Goal: Information Seeking & Learning: Learn about a topic

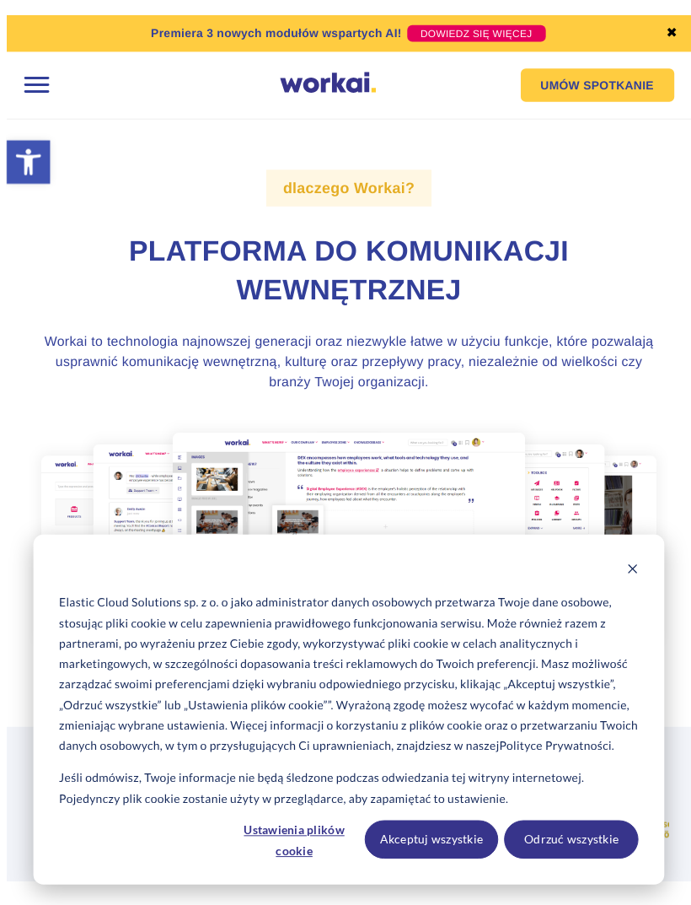
scroll to position [13, 0]
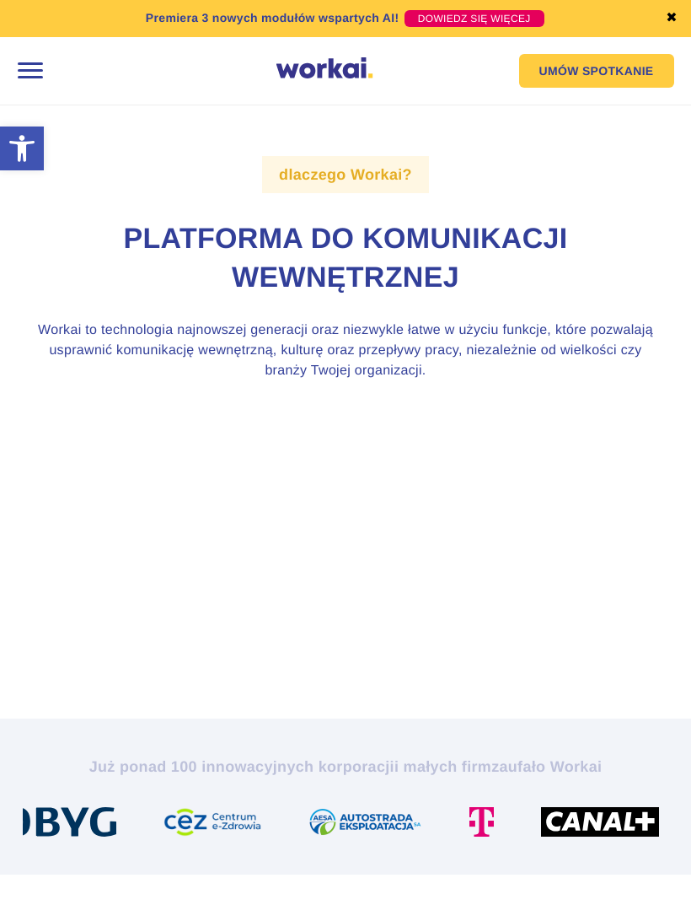
click at [556, 493] on img at bounding box center [346, 538] width 646 height 260
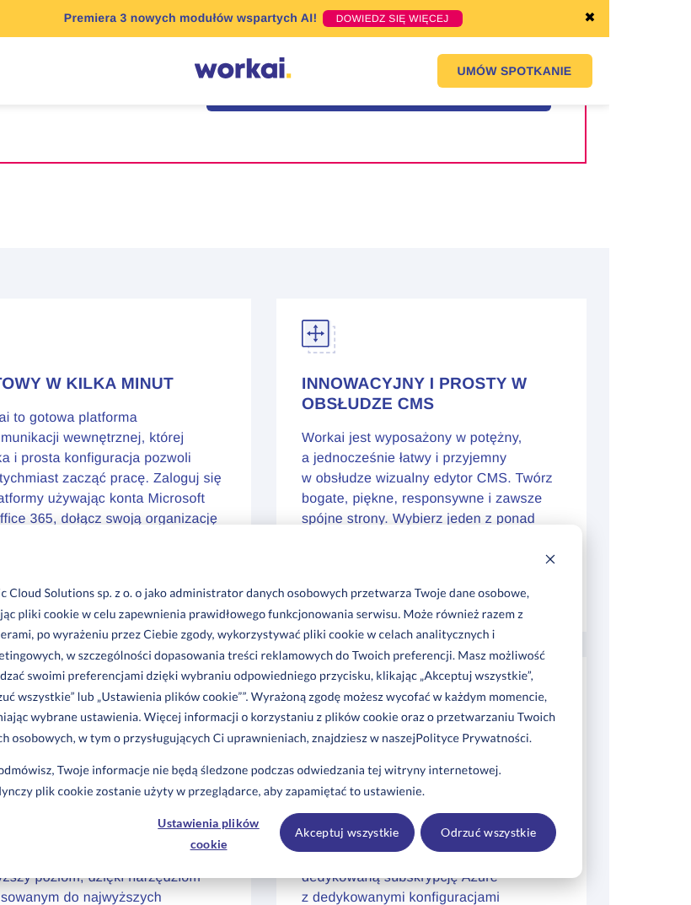
scroll to position [1345, 0]
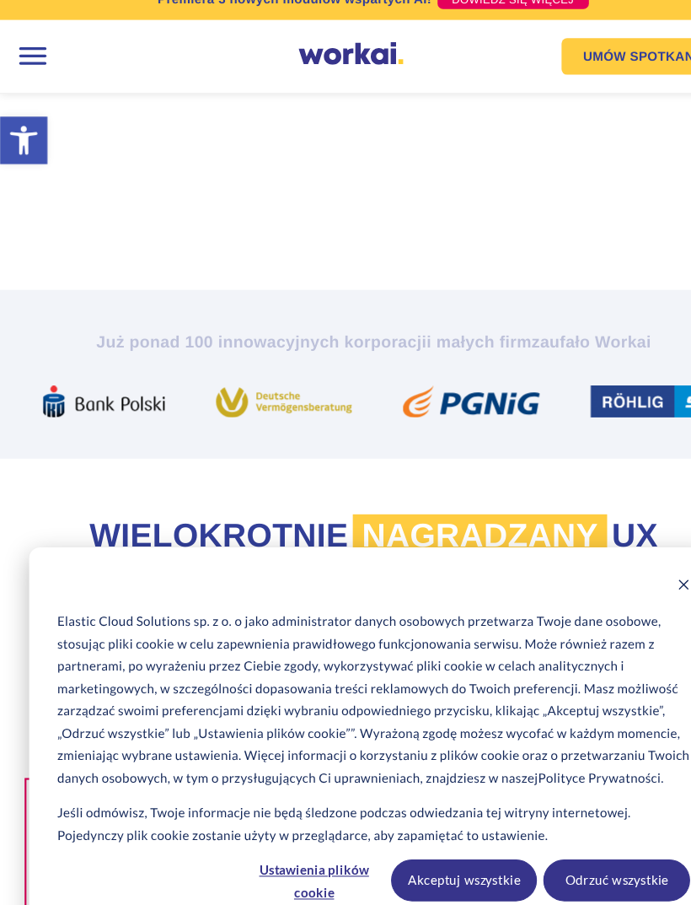
scroll to position [436, 0]
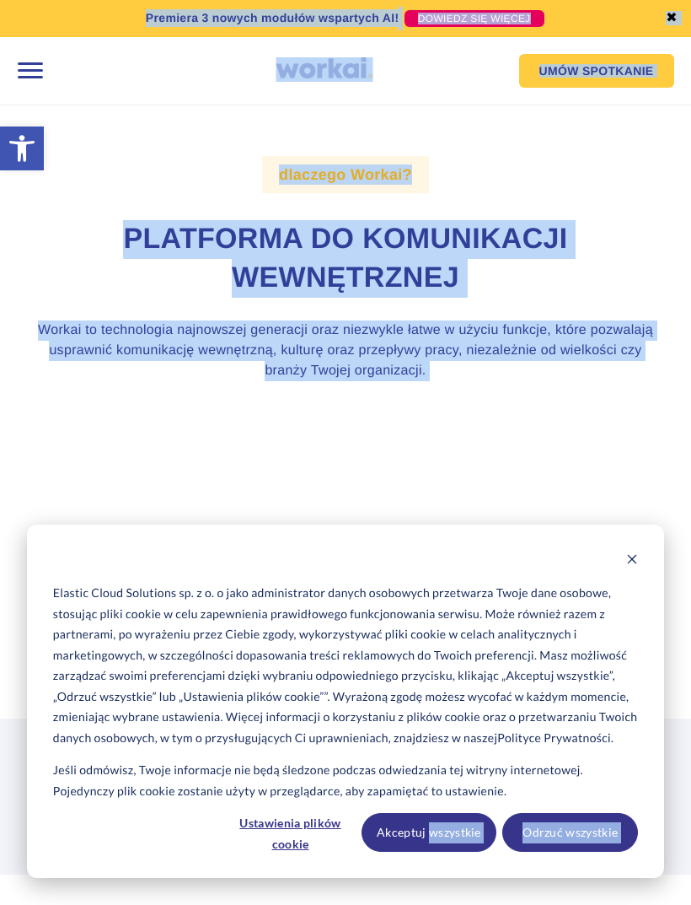
click at [73, 564] on div "Cookie banner" at bounding box center [345, 561] width 585 height 21
